Goal: Navigation & Orientation: Find specific page/section

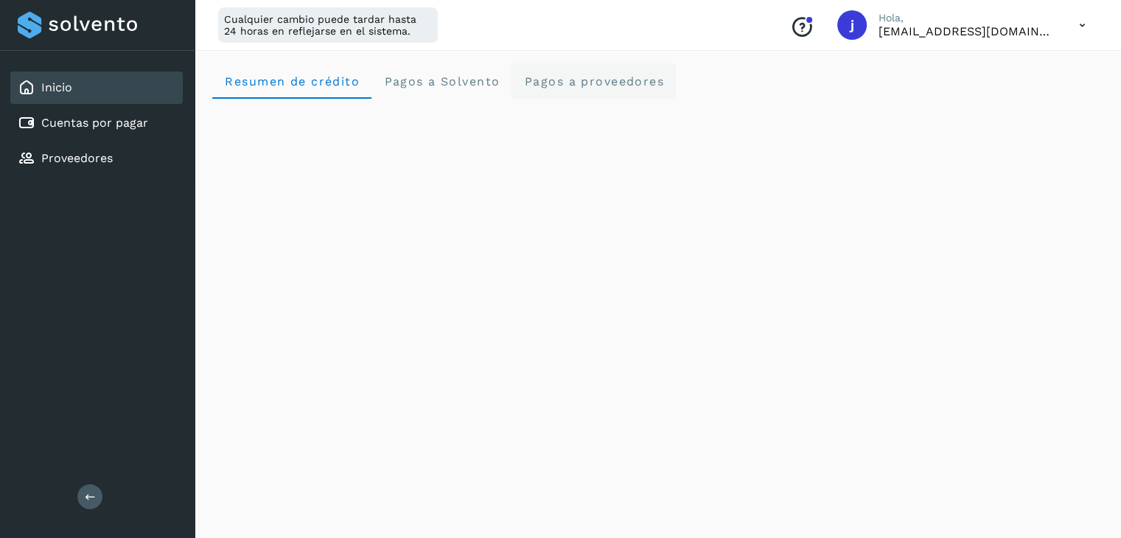
click at [539, 95] on proveedores "Pagos a proveedores" at bounding box center [594, 80] width 164 height 35
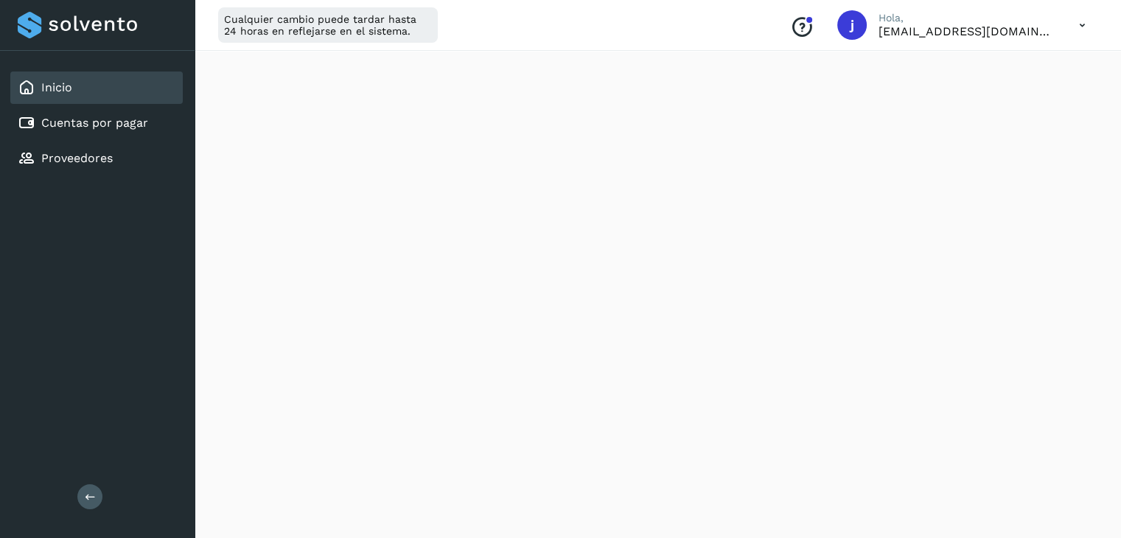
scroll to position [958, 0]
click at [134, 154] on div "Proveedores" at bounding box center [96, 158] width 173 height 32
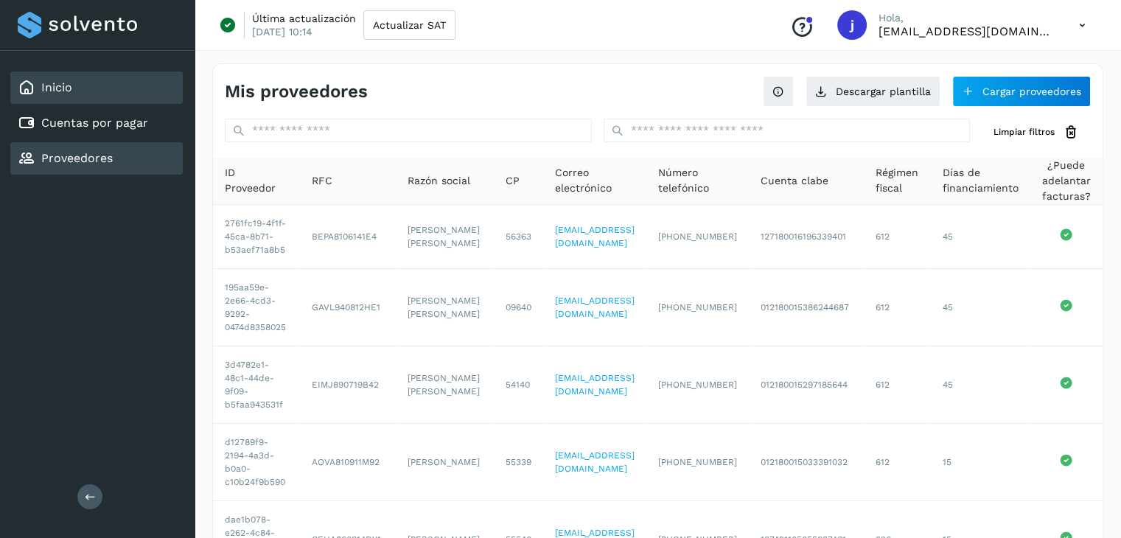
click at [59, 84] on link "Inicio" at bounding box center [56, 87] width 31 height 14
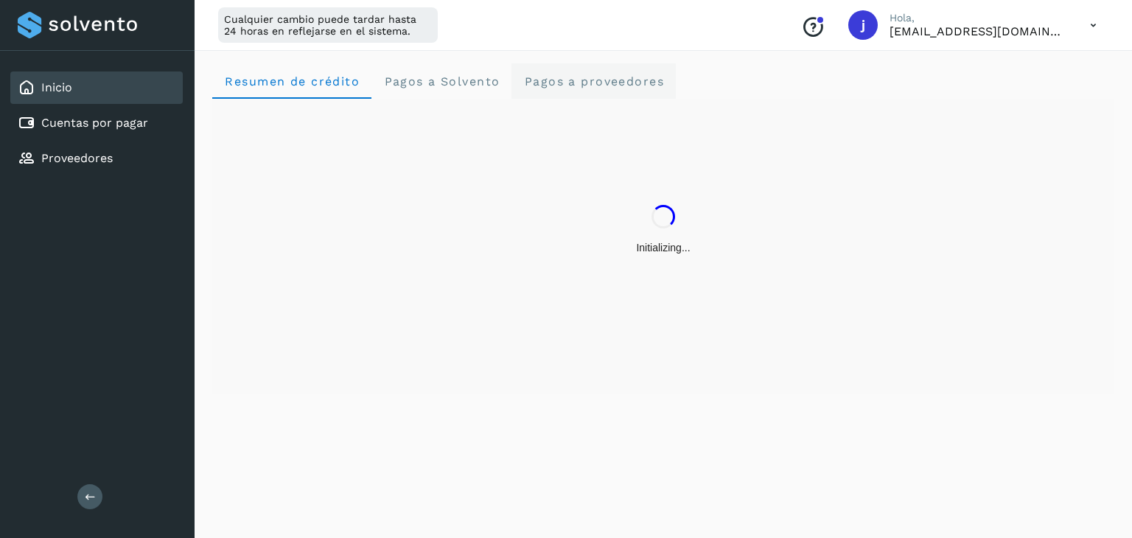
click at [557, 76] on span "Pagos a proveedores" at bounding box center [593, 81] width 141 height 14
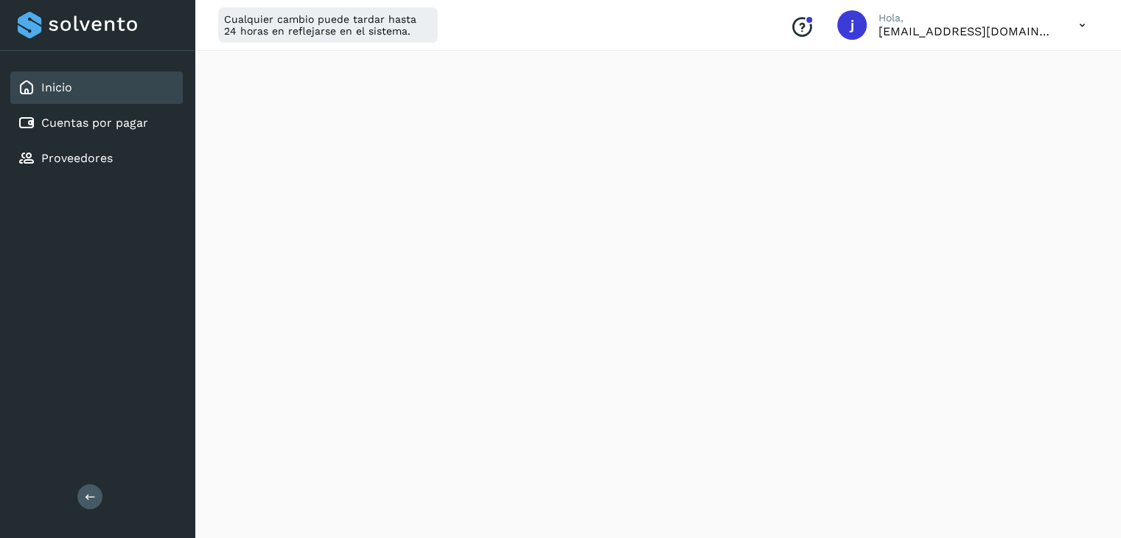
scroll to position [899, 0]
